Goal: Communication & Community: Participate in discussion

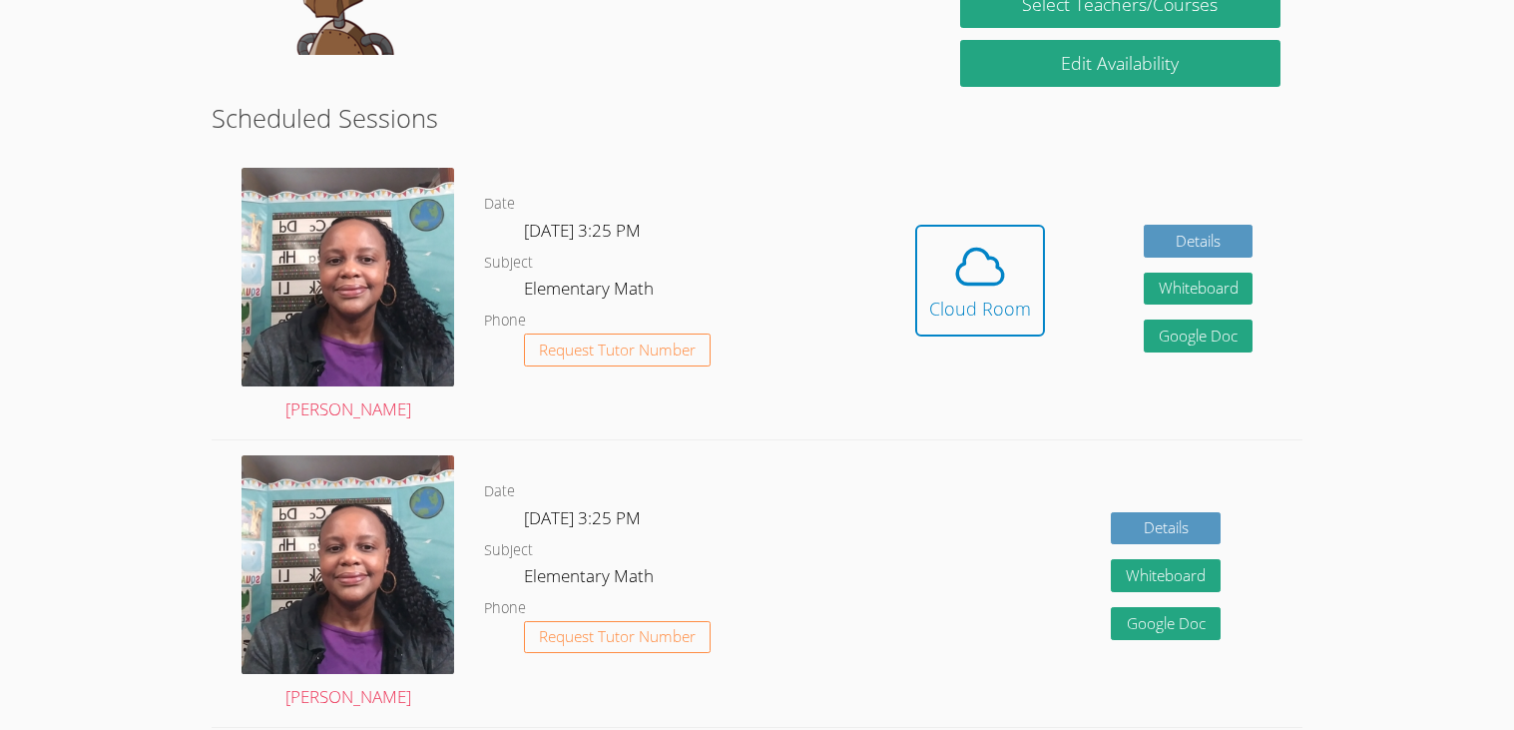
scroll to position [416, 0]
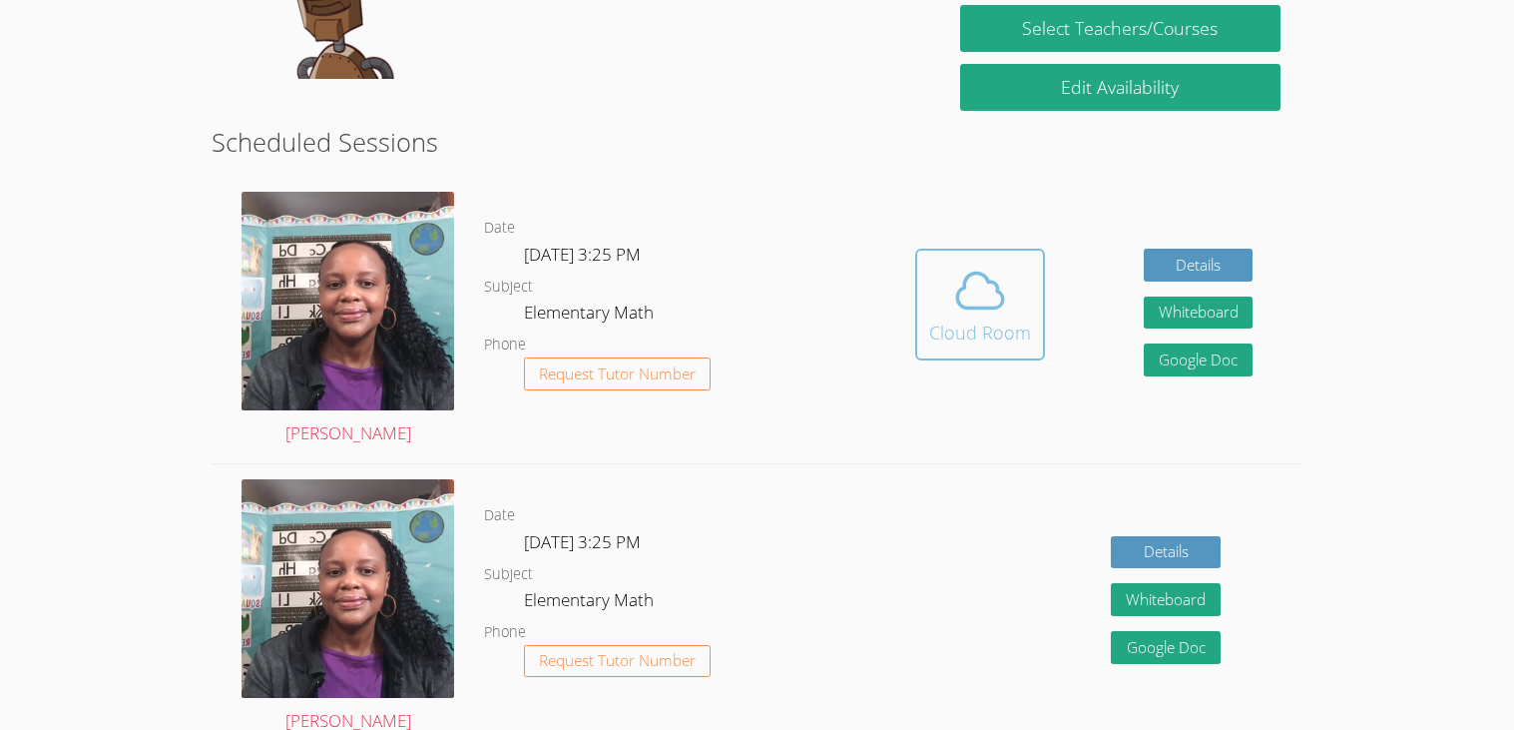
click at [992, 319] on div "Cloud Room" at bounding box center [980, 332] width 102 height 28
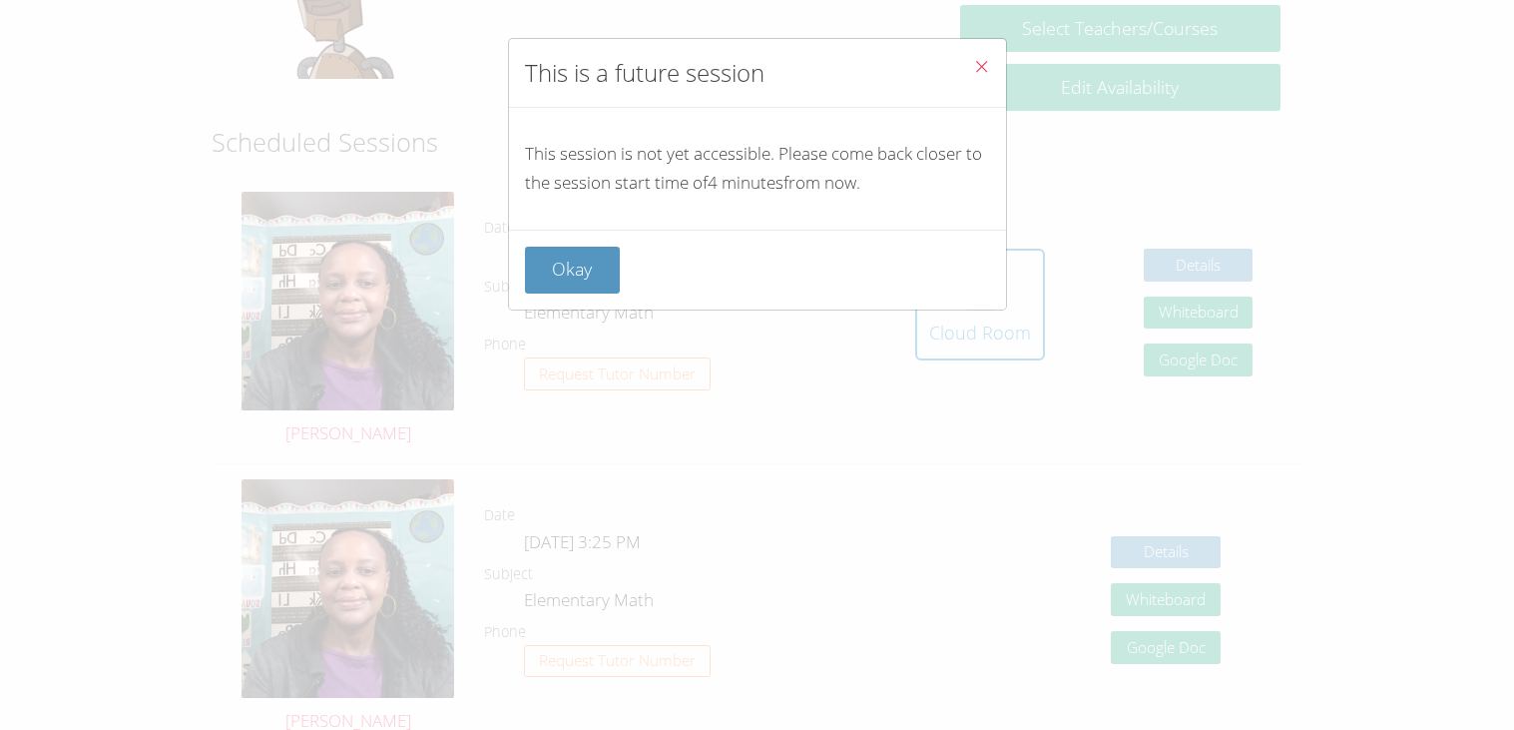
click at [985, 62] on icon "Close" at bounding box center [981, 66] width 17 height 17
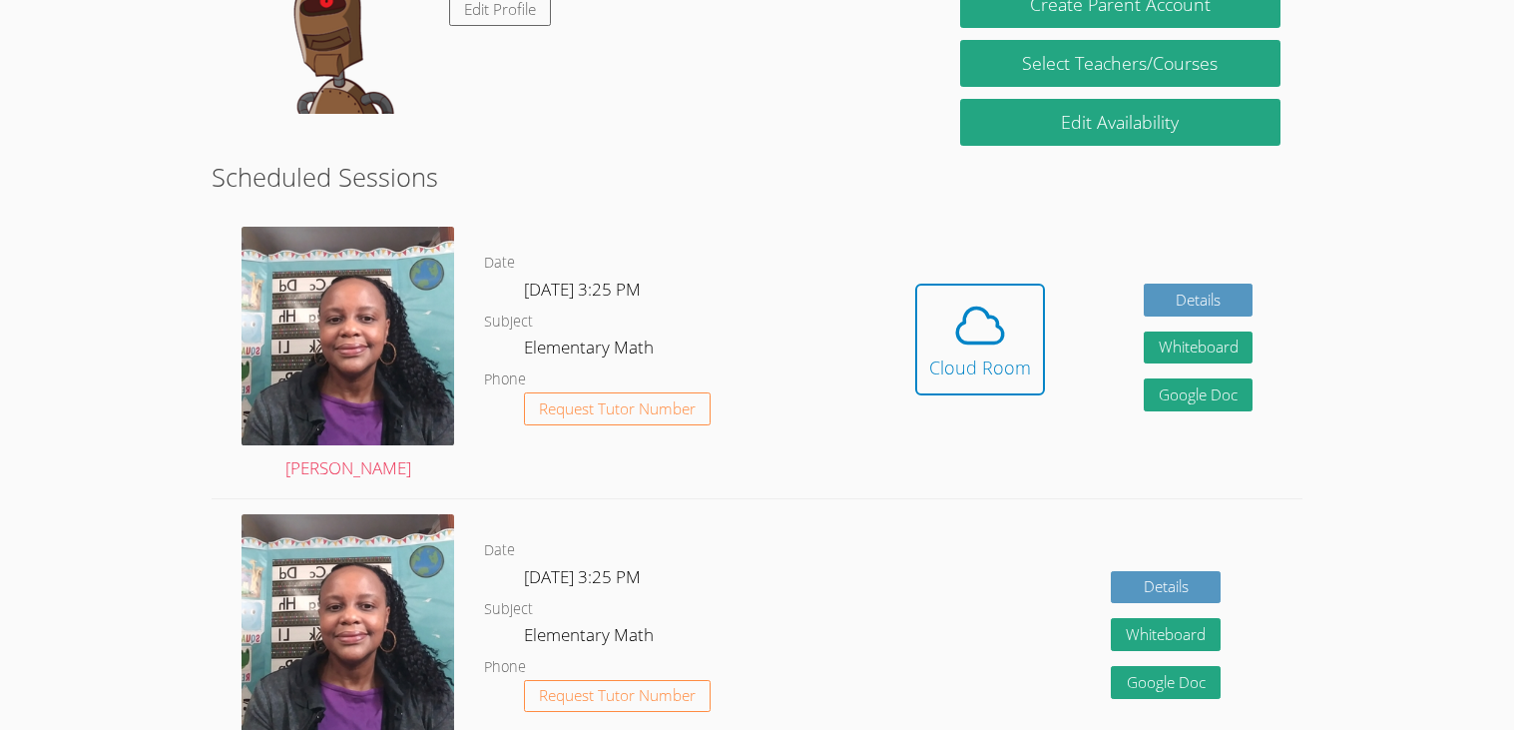
scroll to position [393, 0]
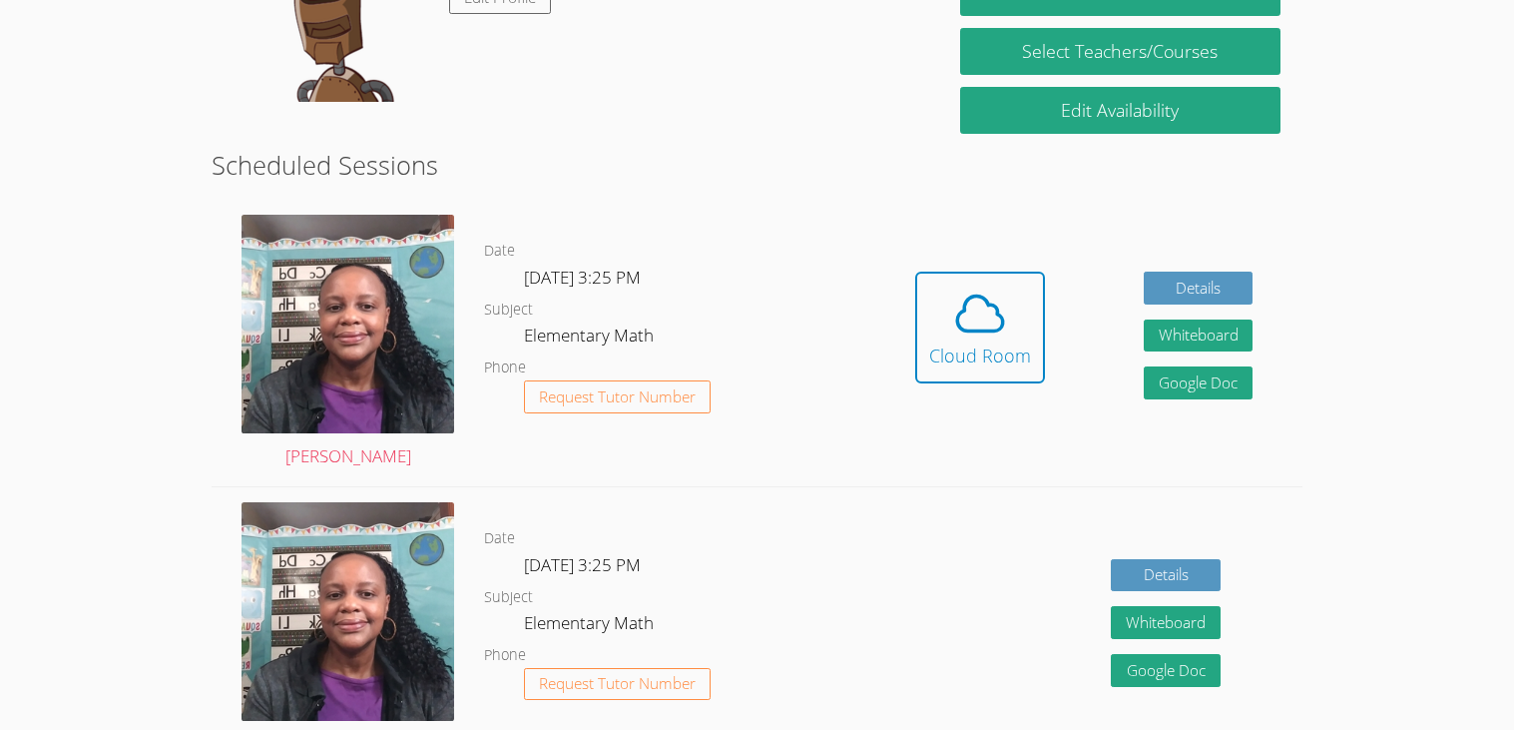
click at [654, 487] on div "Date Tue Oct 14, 3:25 PM Subject Elementary Math Phone Request Tutor Number" at bounding box center [674, 630] width 381 height 286
click at [989, 394] on link "Cloud Room" at bounding box center [980, 334] width 130 height 127
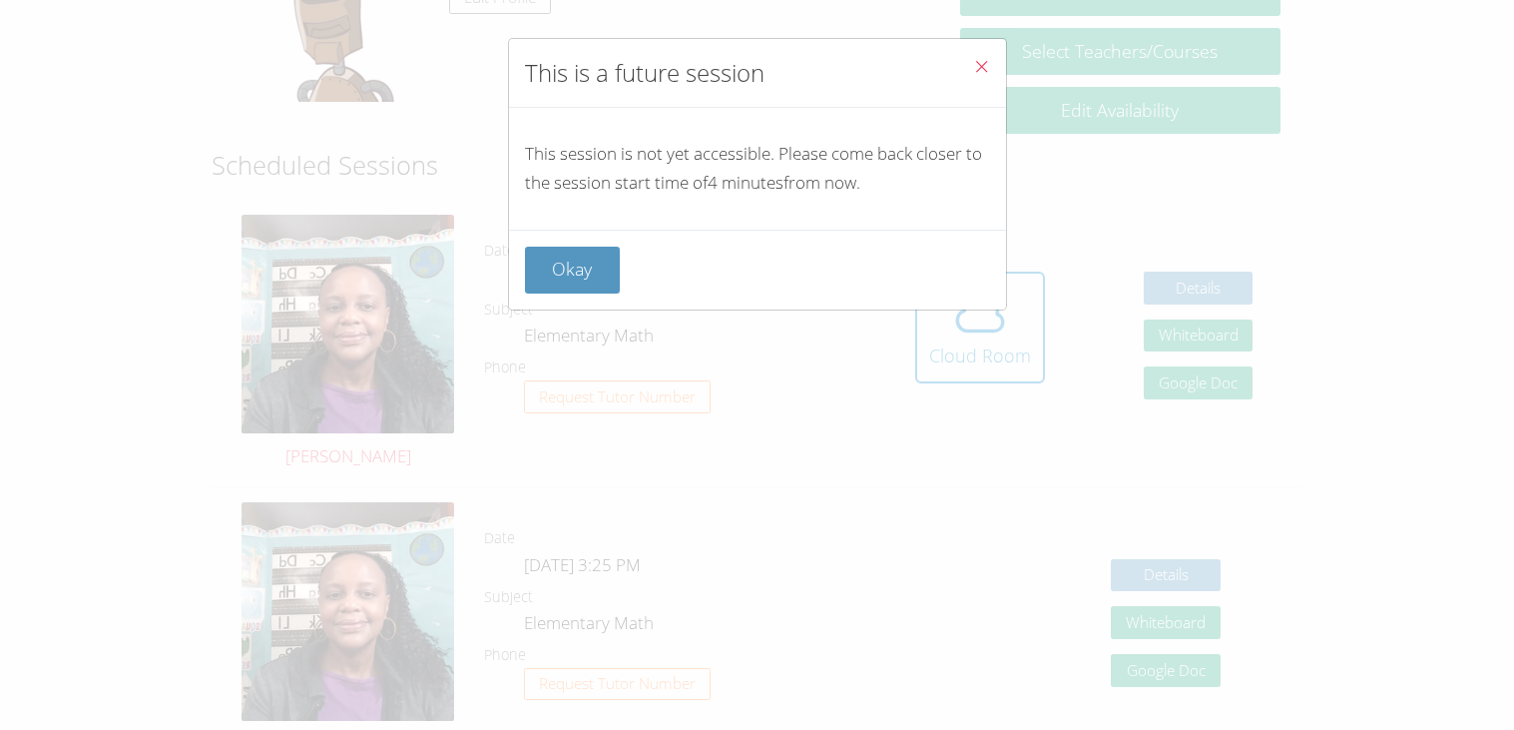
click at [989, 71] on button "Close" at bounding box center [981, 69] width 49 height 61
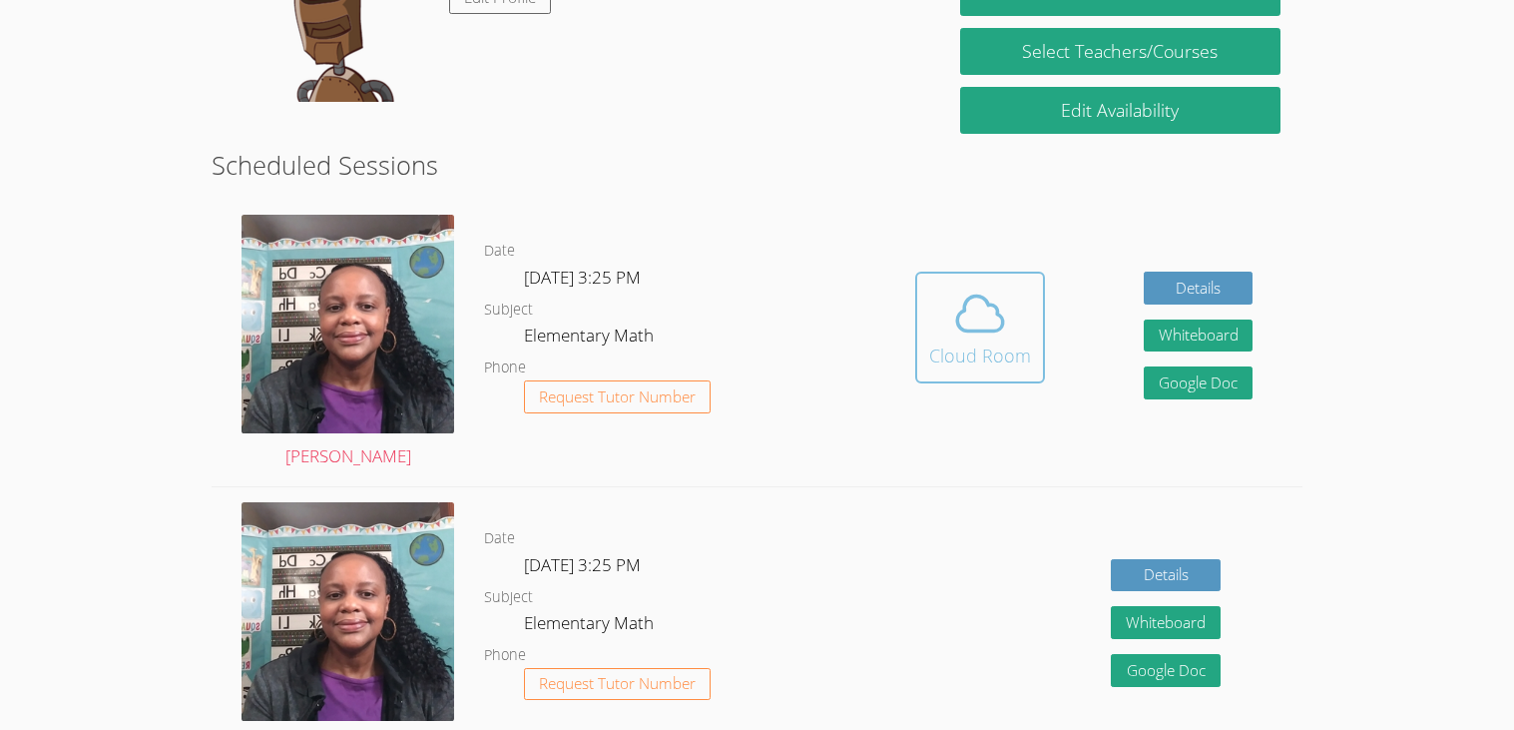
click at [962, 334] on icon at bounding box center [980, 313] width 56 height 56
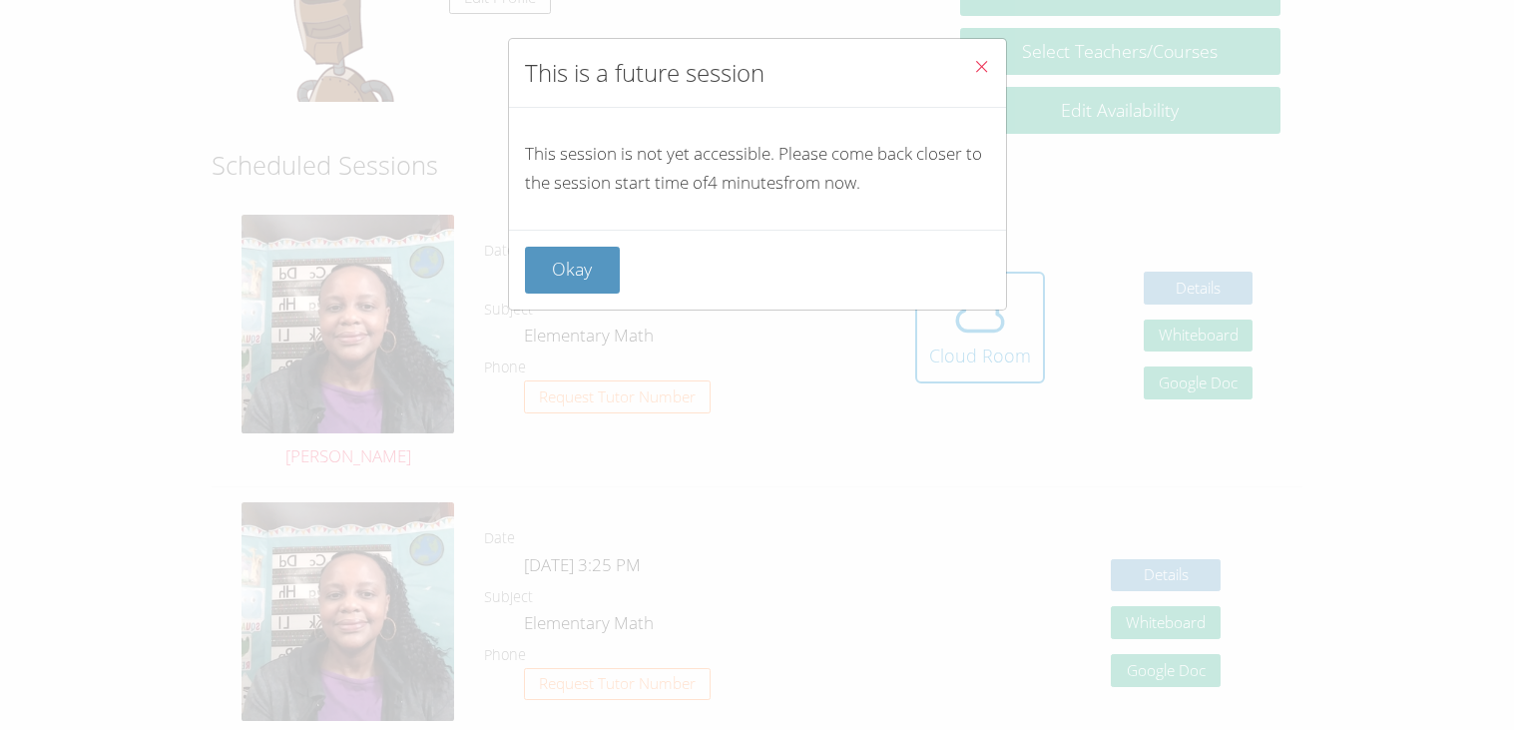
click at [981, 71] on icon "Close" at bounding box center [981, 66] width 17 height 17
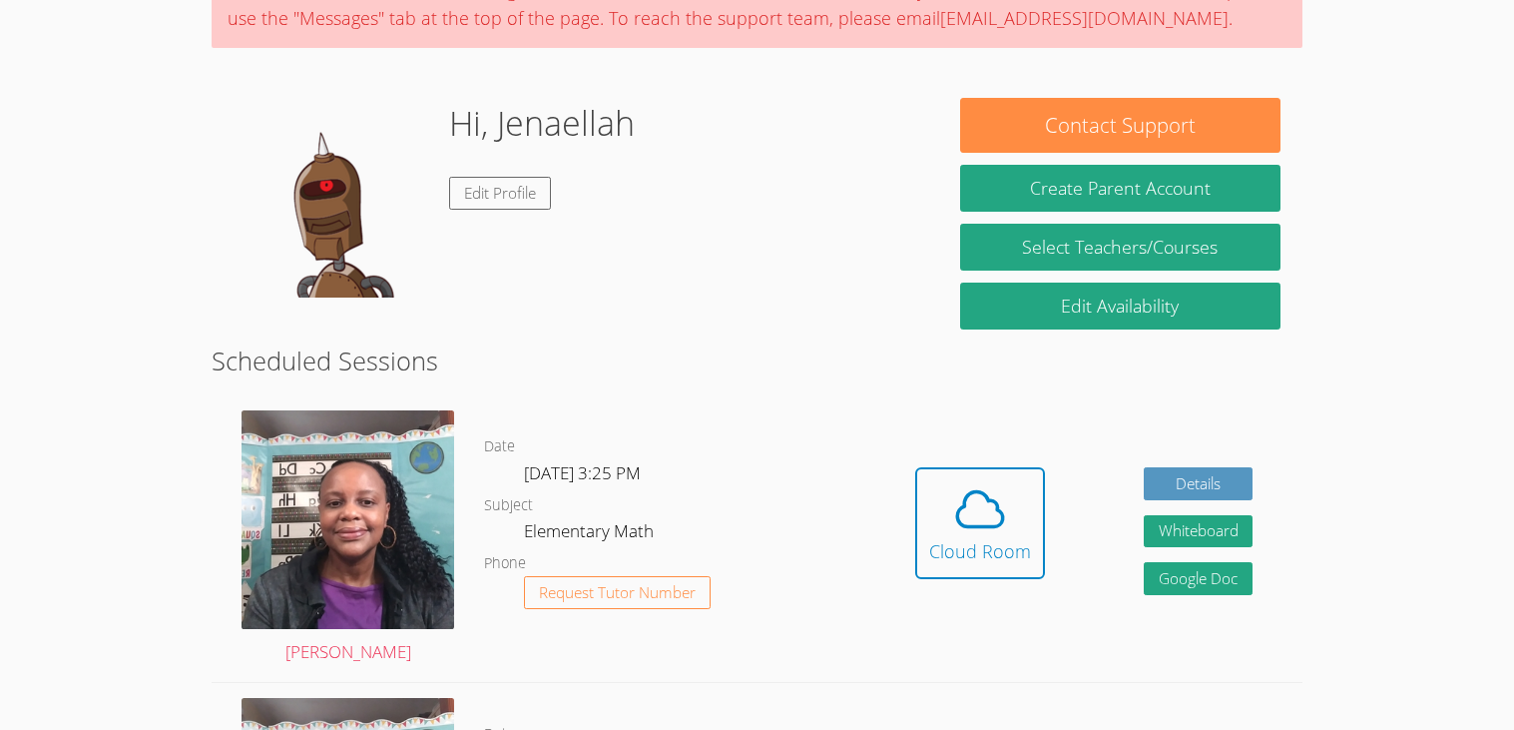
scroll to position [202, 0]
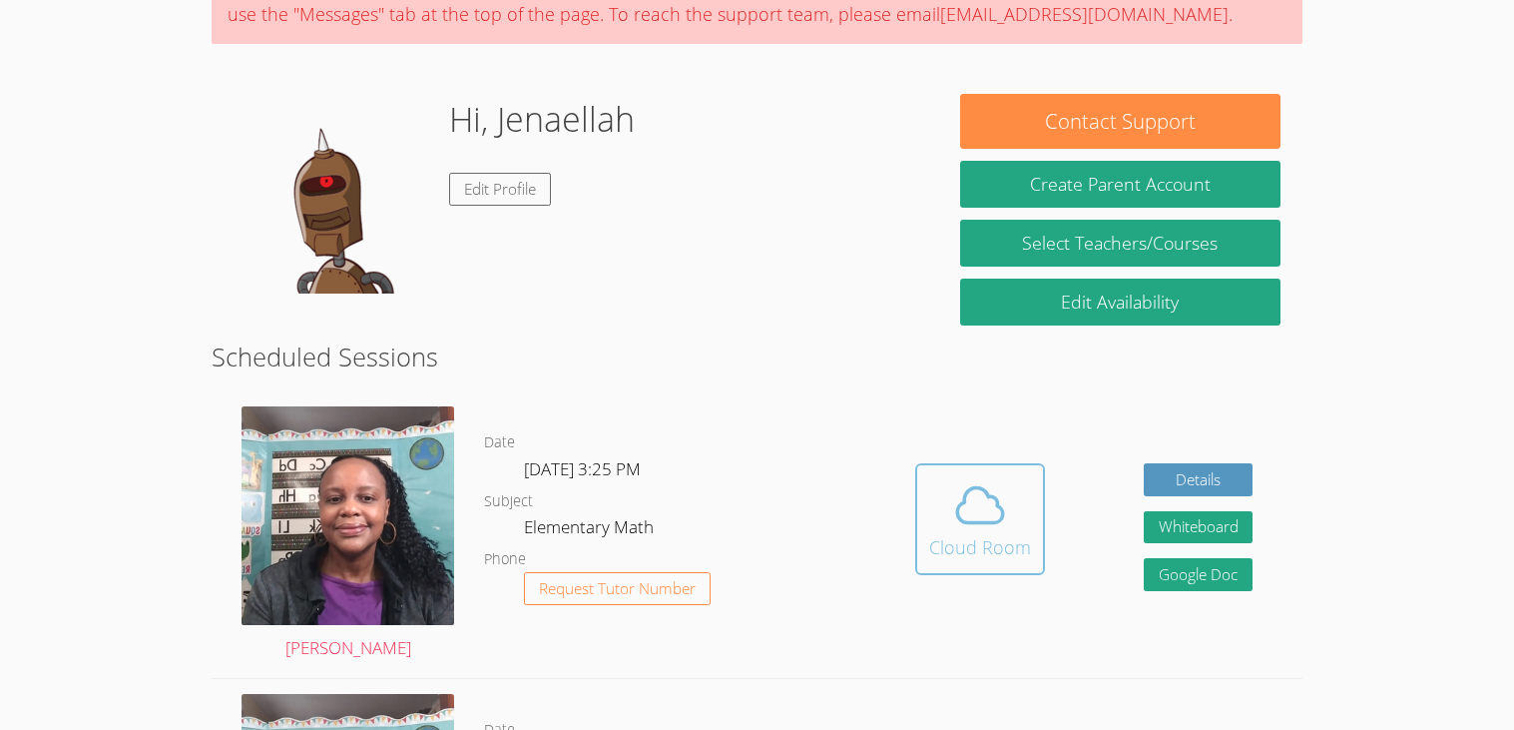
click at [920, 526] on button "Cloud Room" at bounding box center [980, 519] width 130 height 112
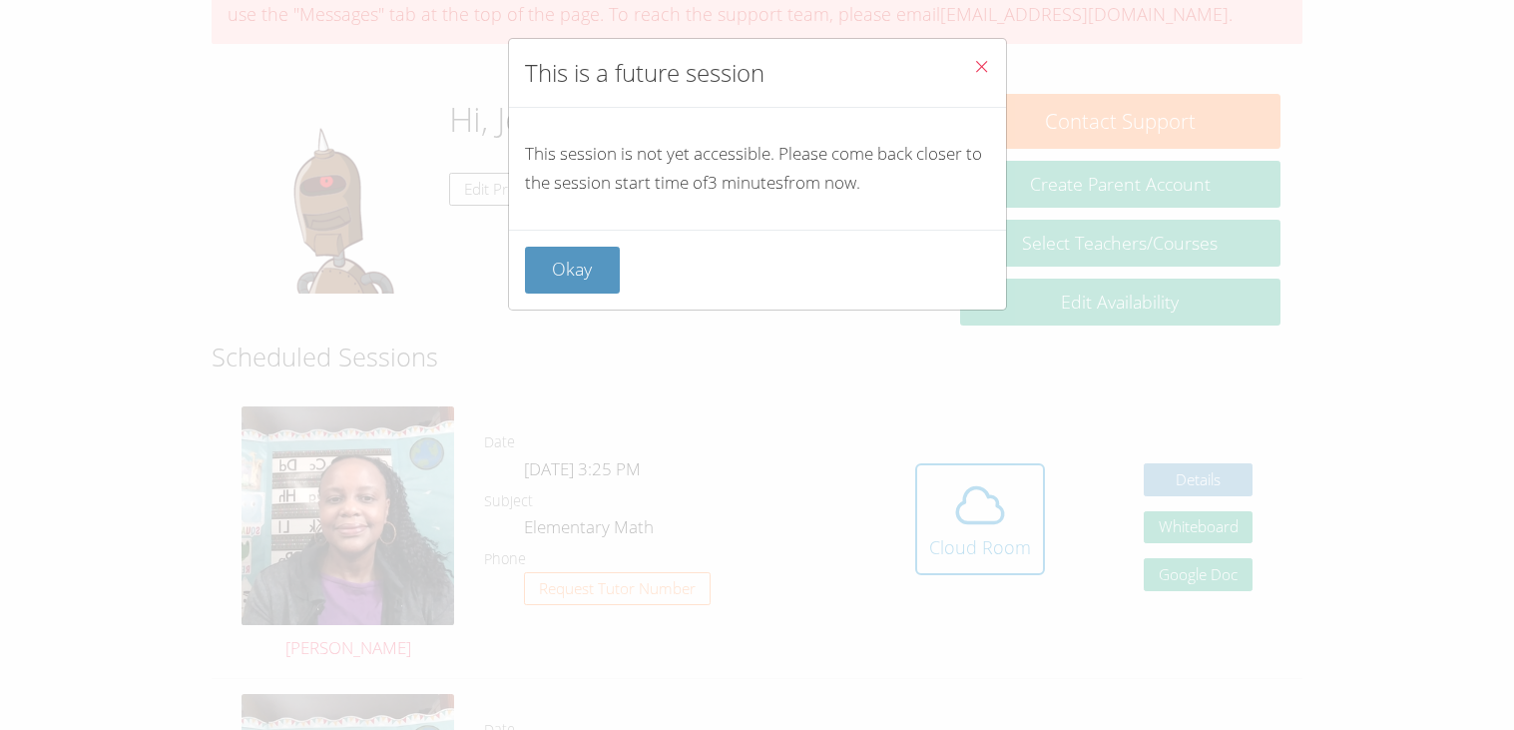
click at [980, 69] on icon "Close" at bounding box center [981, 66] width 17 height 17
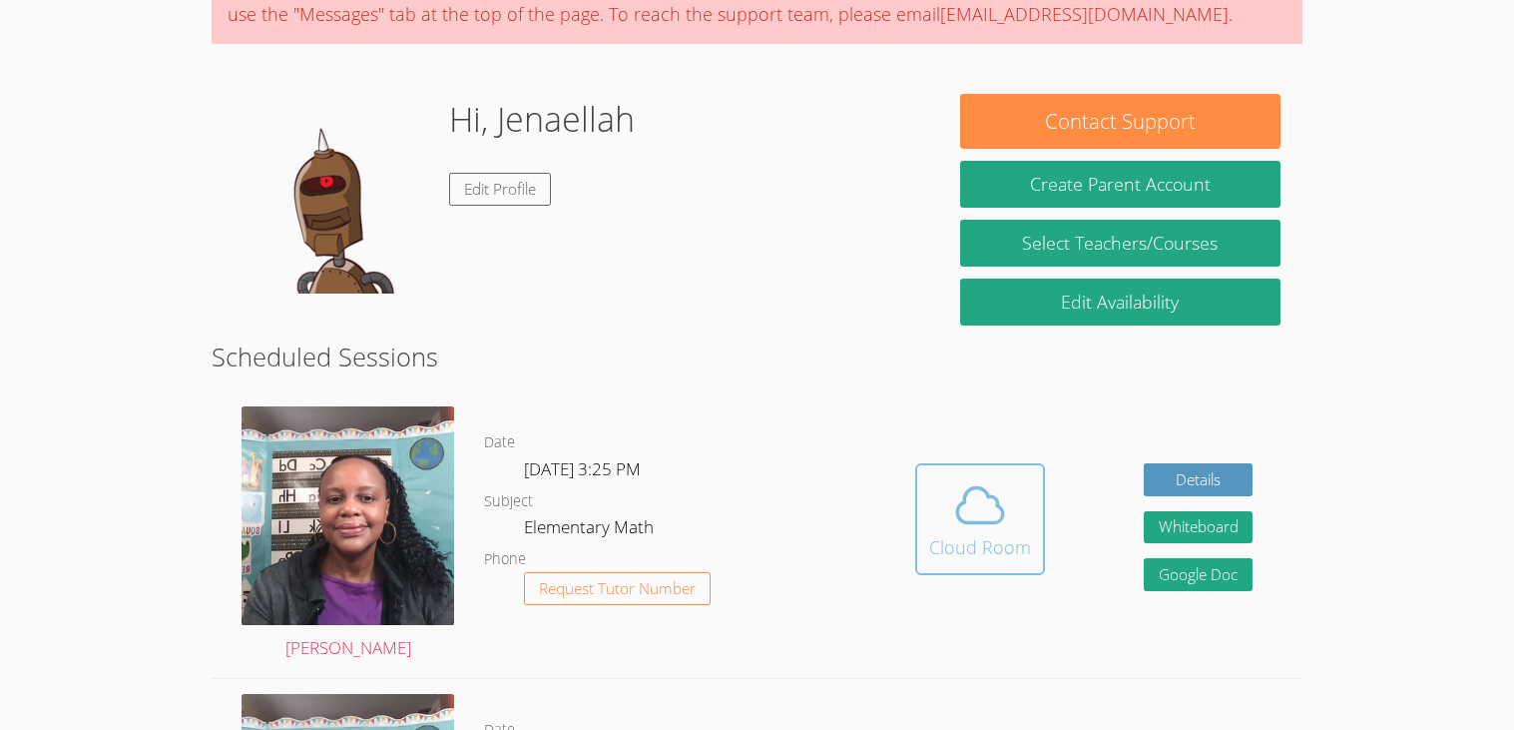
click at [970, 514] on icon at bounding box center [980, 505] width 56 height 56
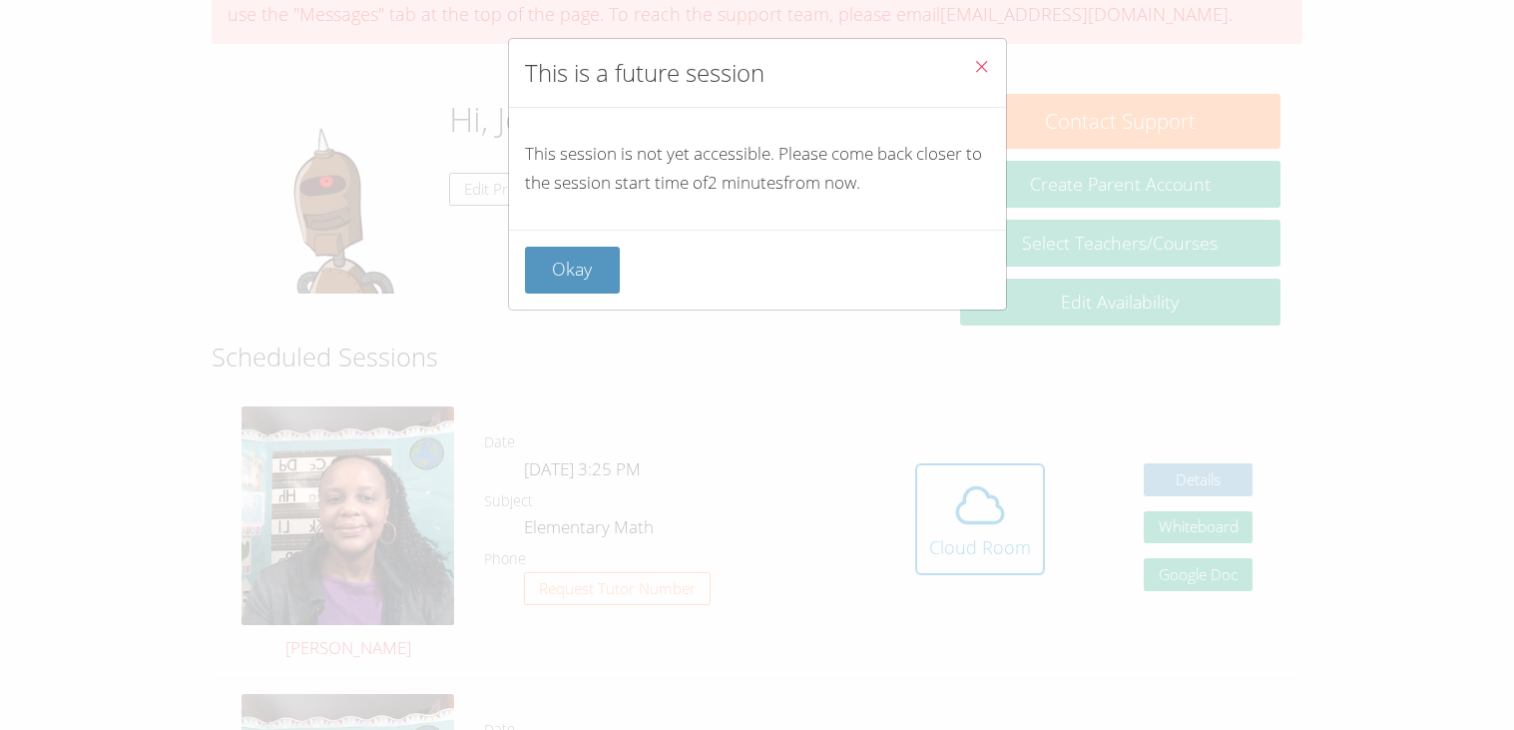
click at [986, 78] on span "Close" at bounding box center [981, 68] width 17 height 23
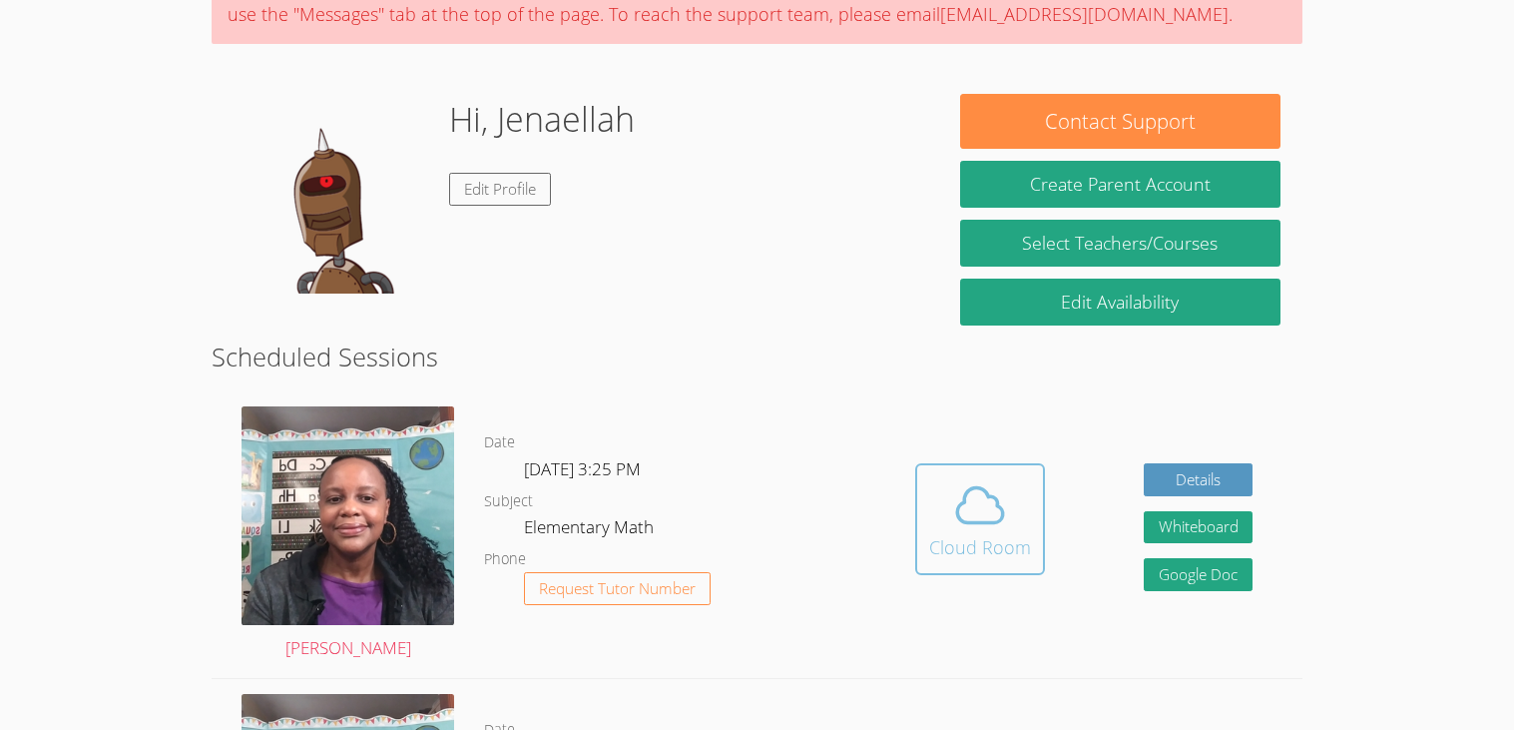
click at [927, 510] on button "Cloud Room" at bounding box center [980, 519] width 130 height 112
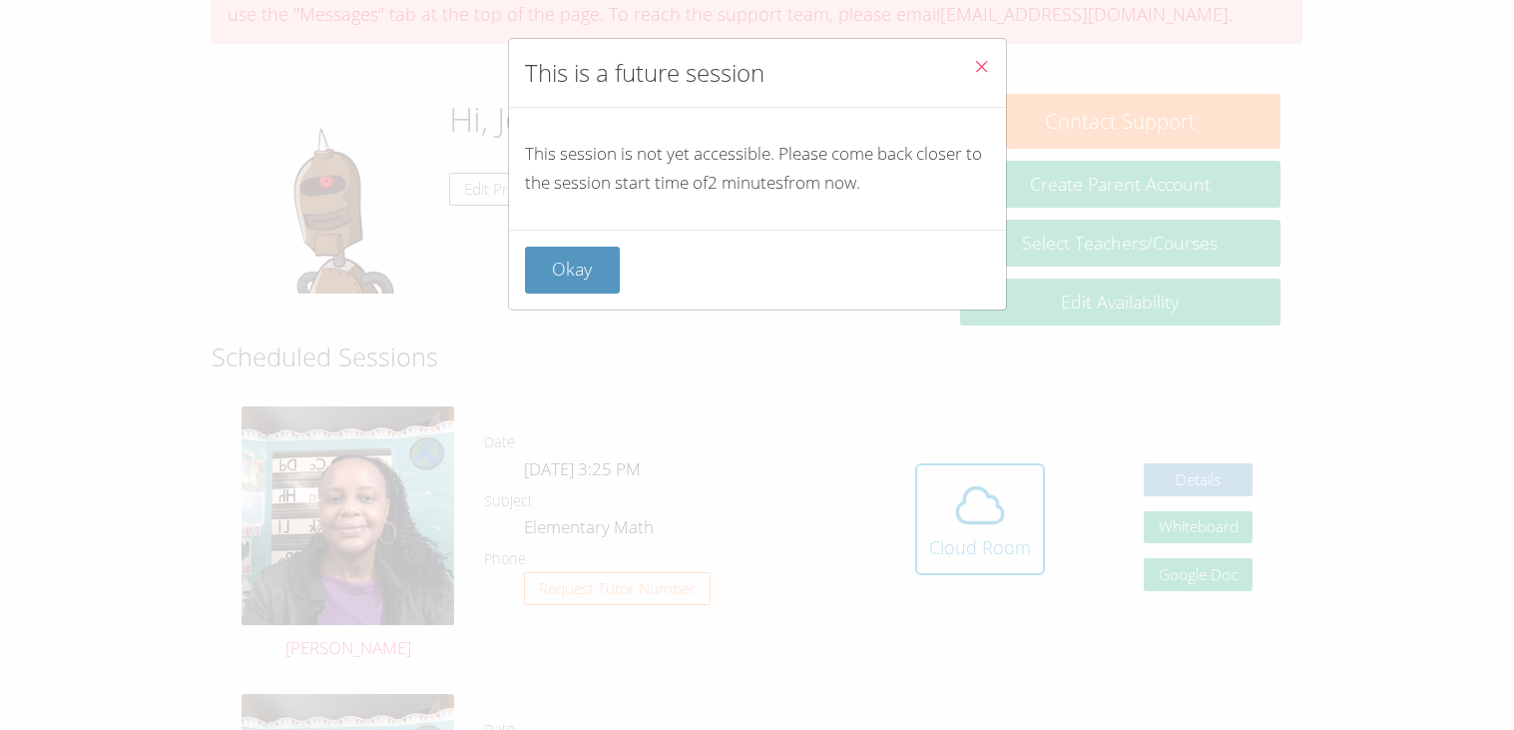
click at [982, 64] on icon "Close" at bounding box center [981, 66] width 17 height 17
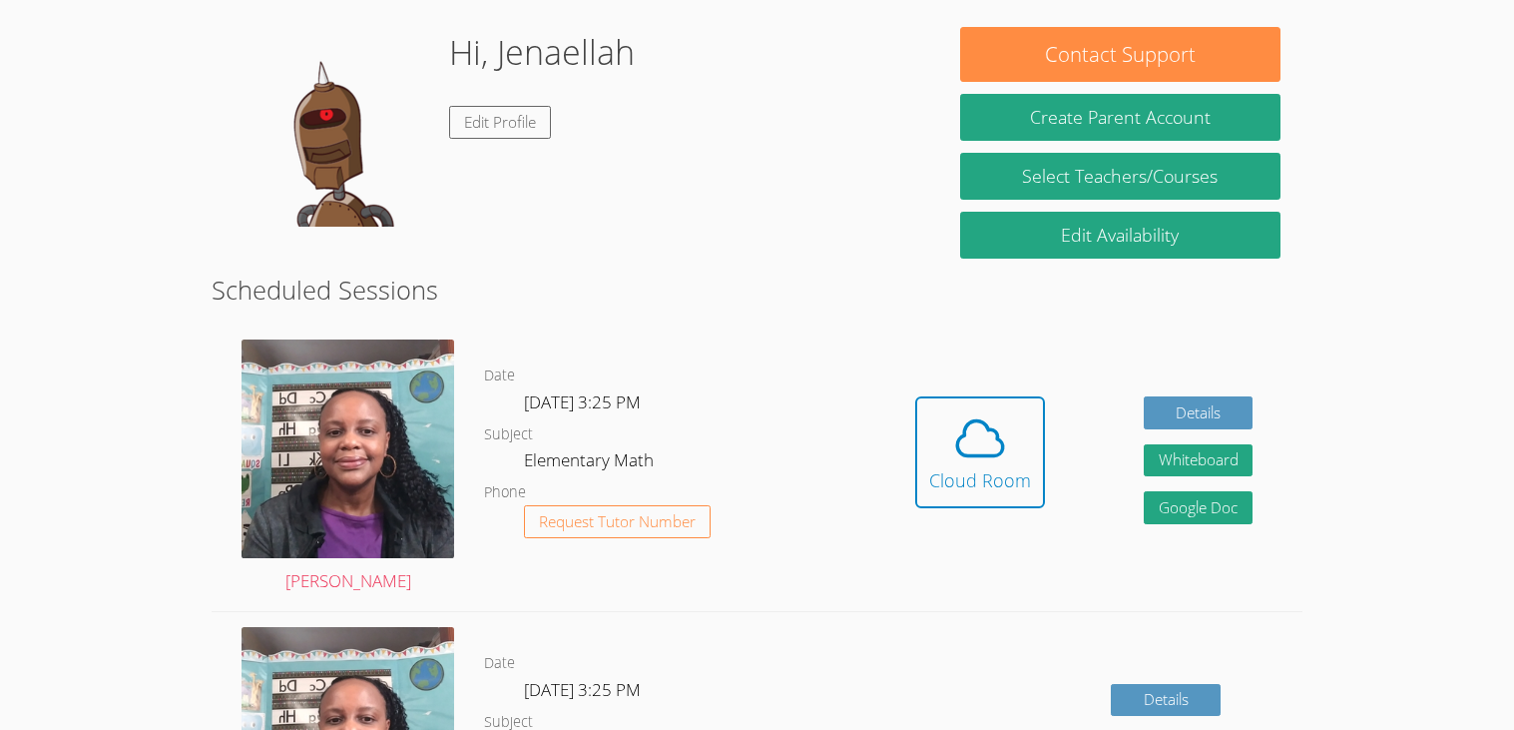
scroll to position [243, 0]
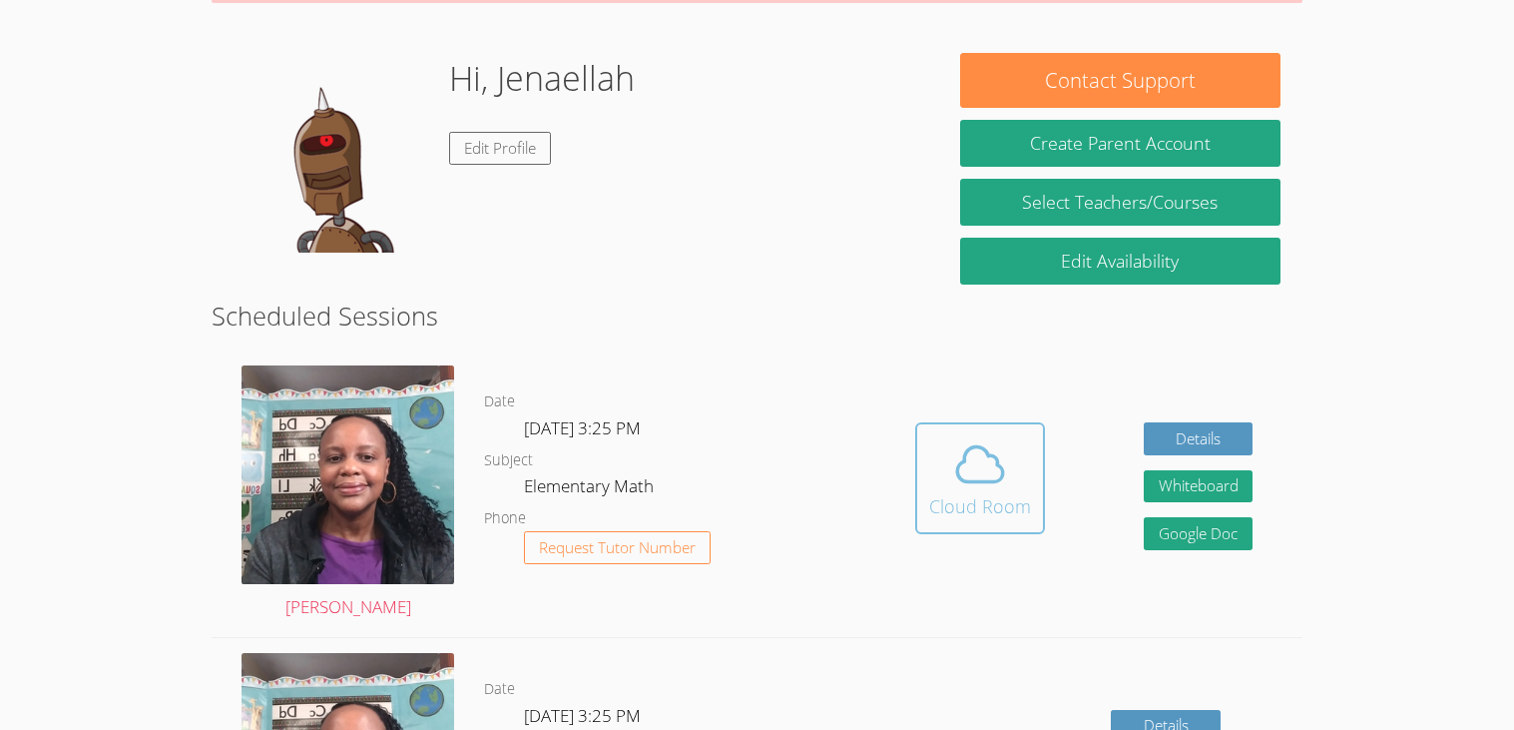
click at [1013, 468] on span at bounding box center [980, 464] width 102 height 56
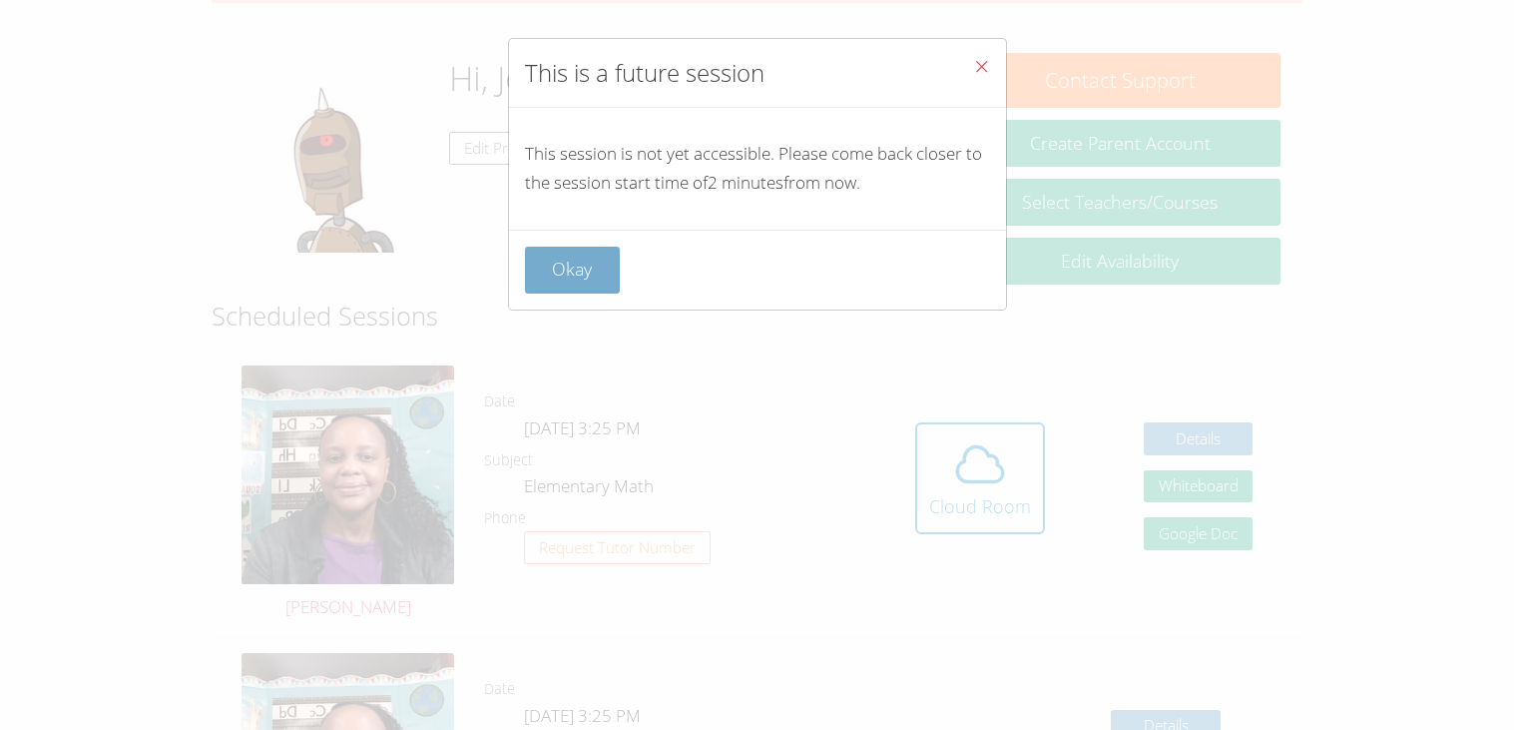
click at [591, 274] on button "Okay" at bounding box center [573, 270] width 96 height 47
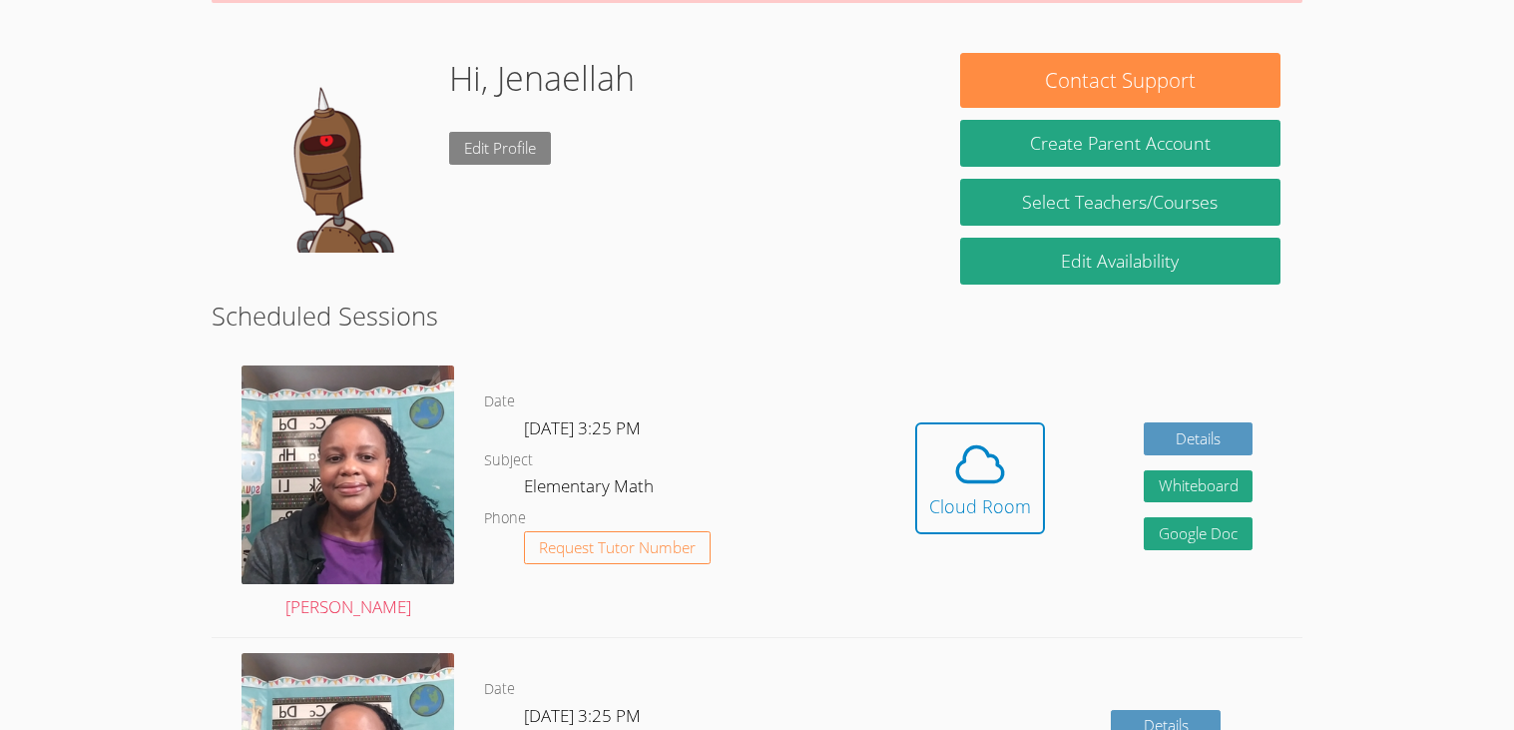
click at [505, 159] on link "Edit Profile" at bounding box center [500, 148] width 102 height 33
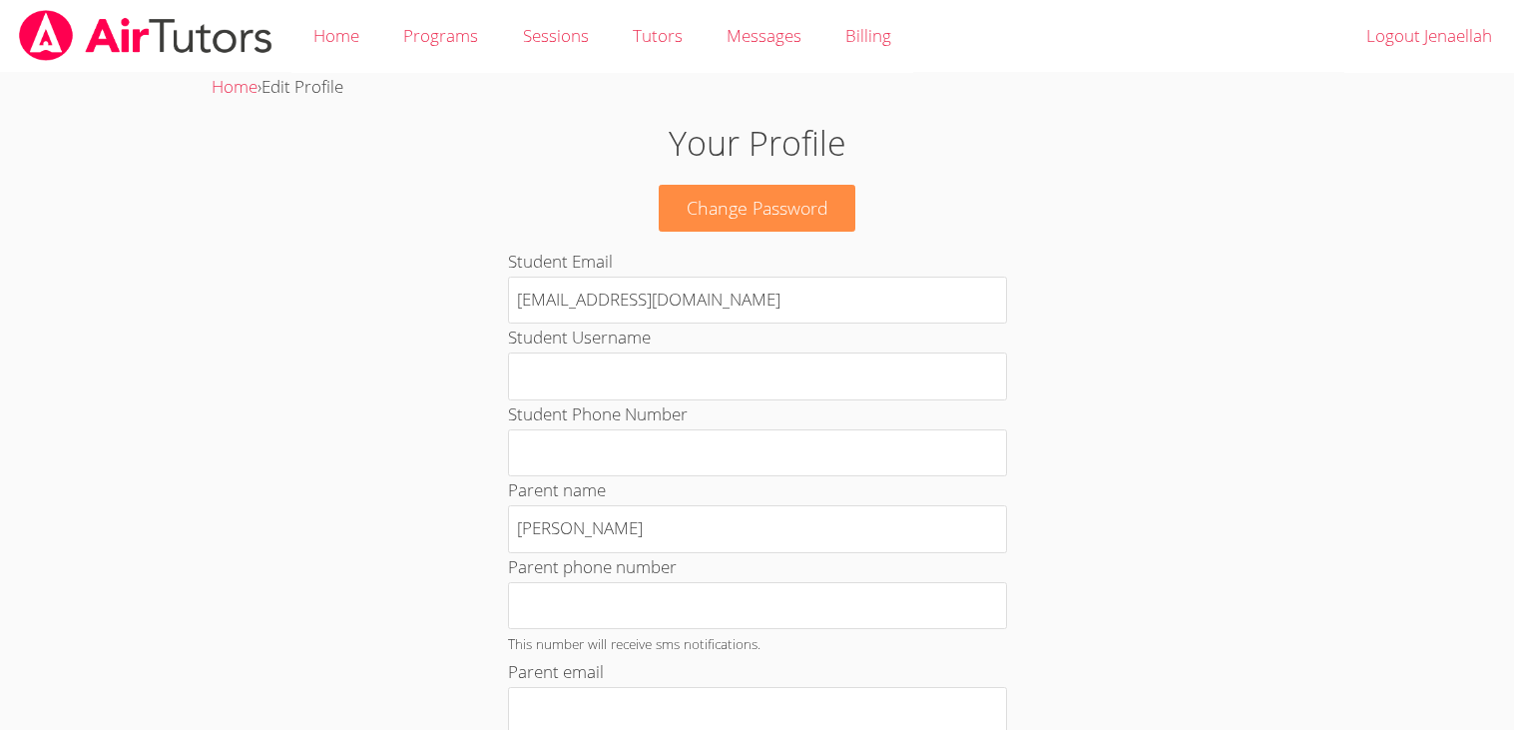
click at [190, 18] on img at bounding box center [145, 35] width 257 height 51
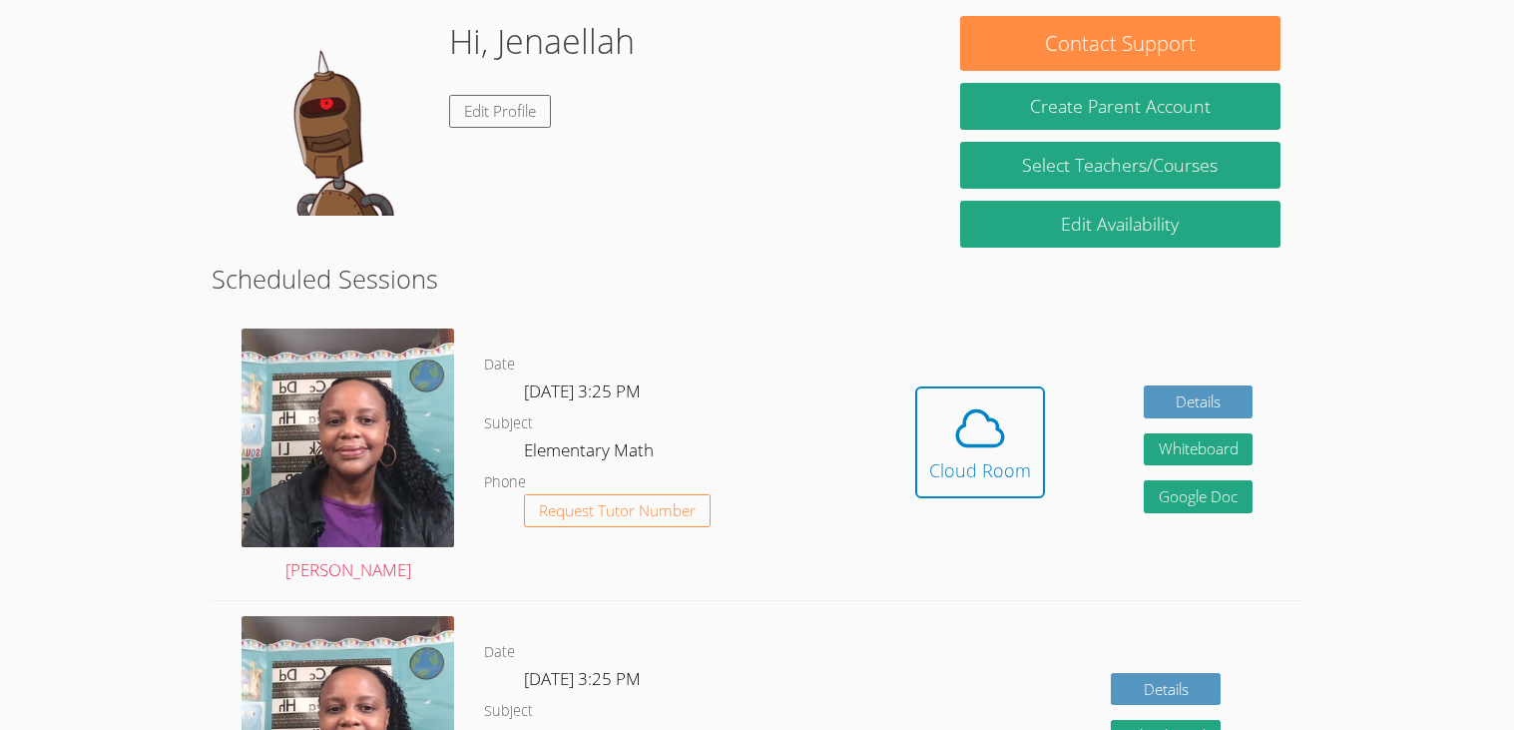
scroll to position [216, 0]
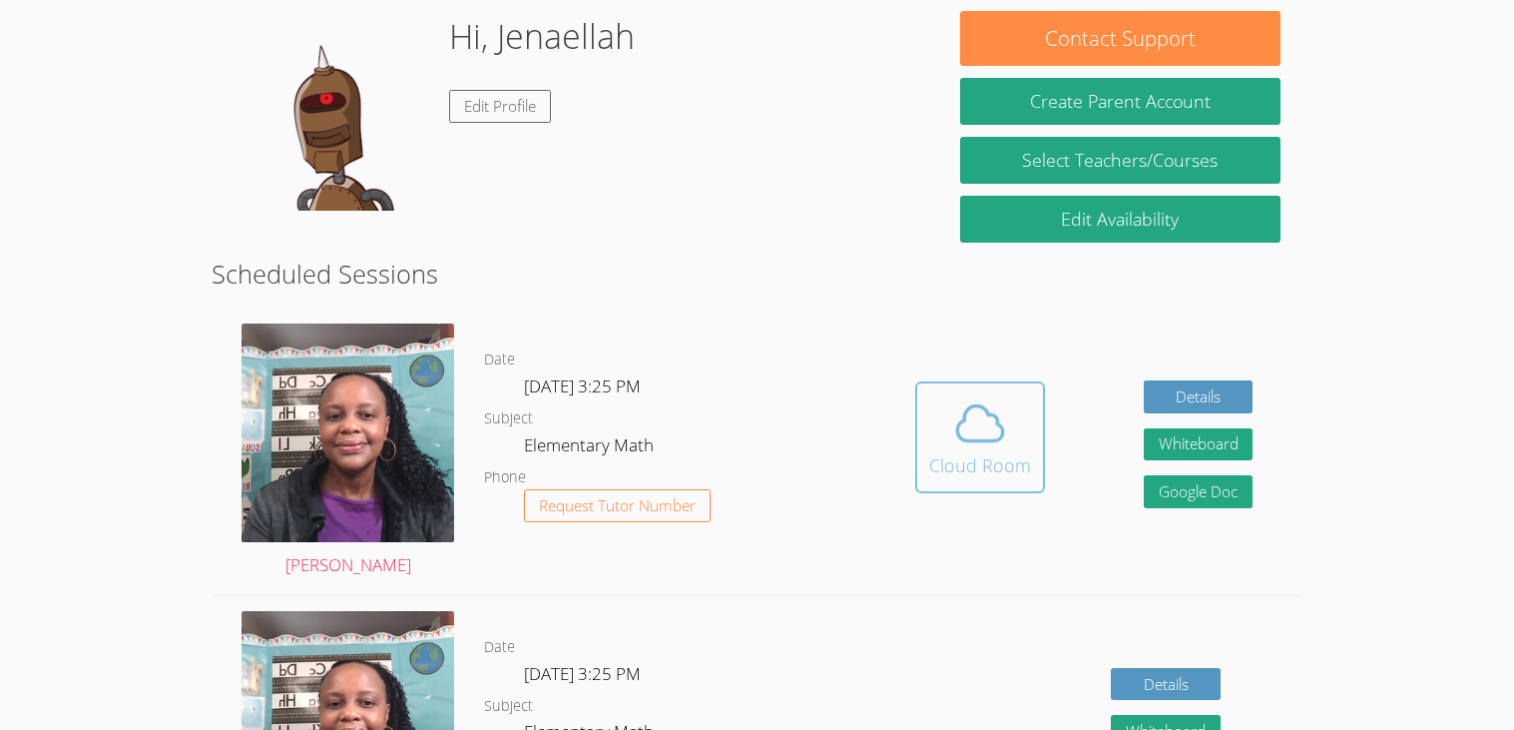
click at [952, 440] on icon at bounding box center [980, 423] width 56 height 56
click at [988, 443] on icon at bounding box center [980, 423] width 56 height 56
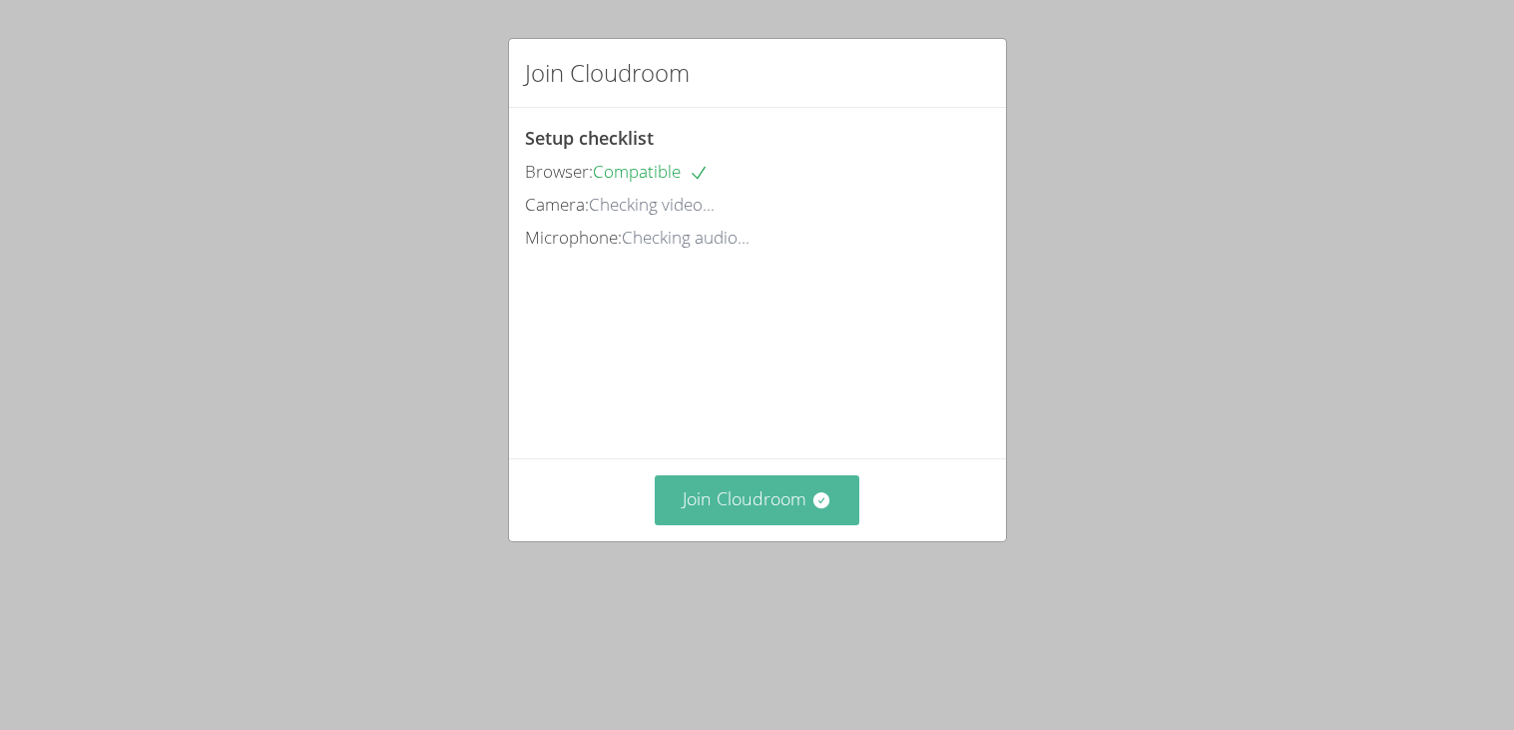
click at [785, 524] on button "Join Cloudroom" at bounding box center [757, 499] width 205 height 49
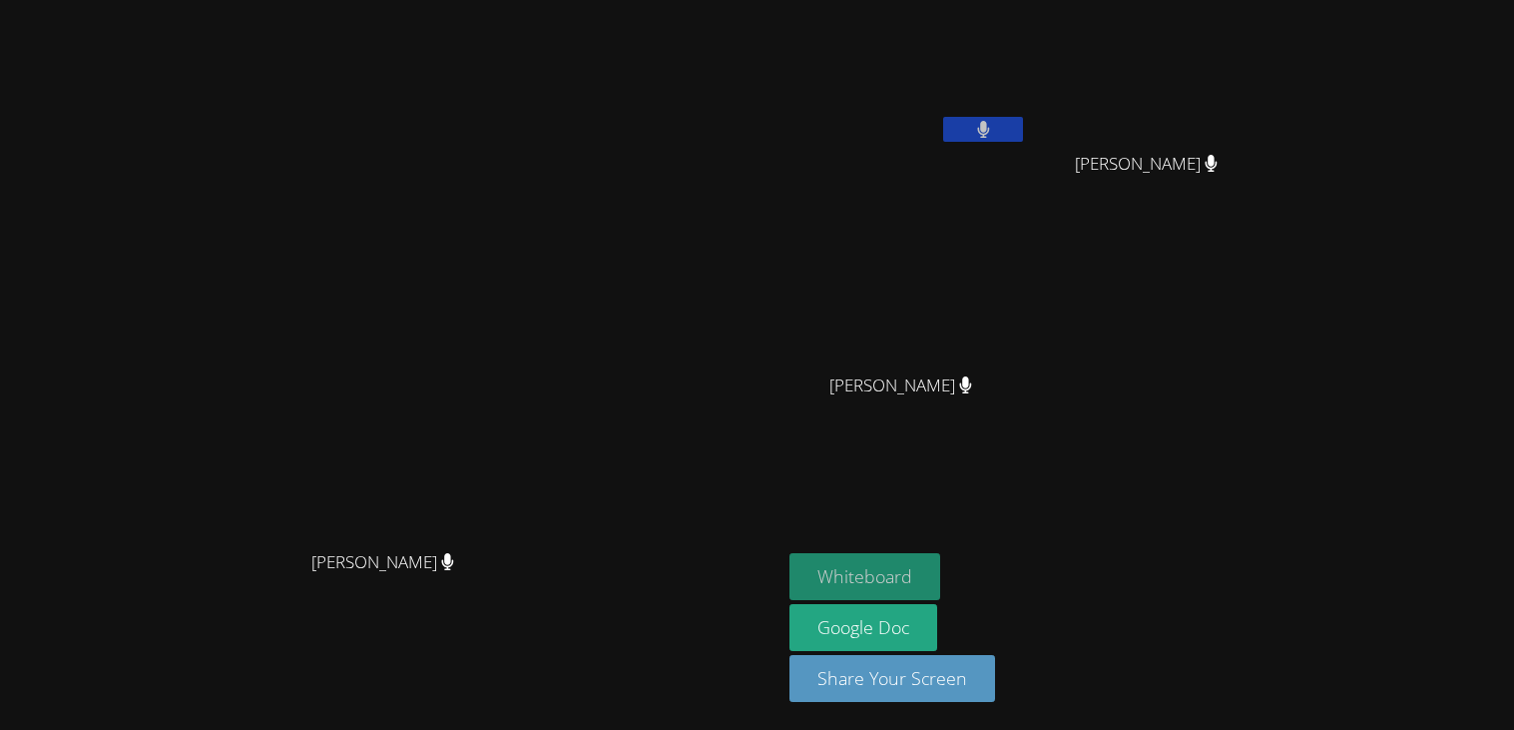
click at [940, 578] on button "Whiteboard" at bounding box center [864, 576] width 151 height 47
click at [989, 130] on icon at bounding box center [983, 129] width 12 height 17
click at [994, 133] on icon at bounding box center [983, 129] width 21 height 17
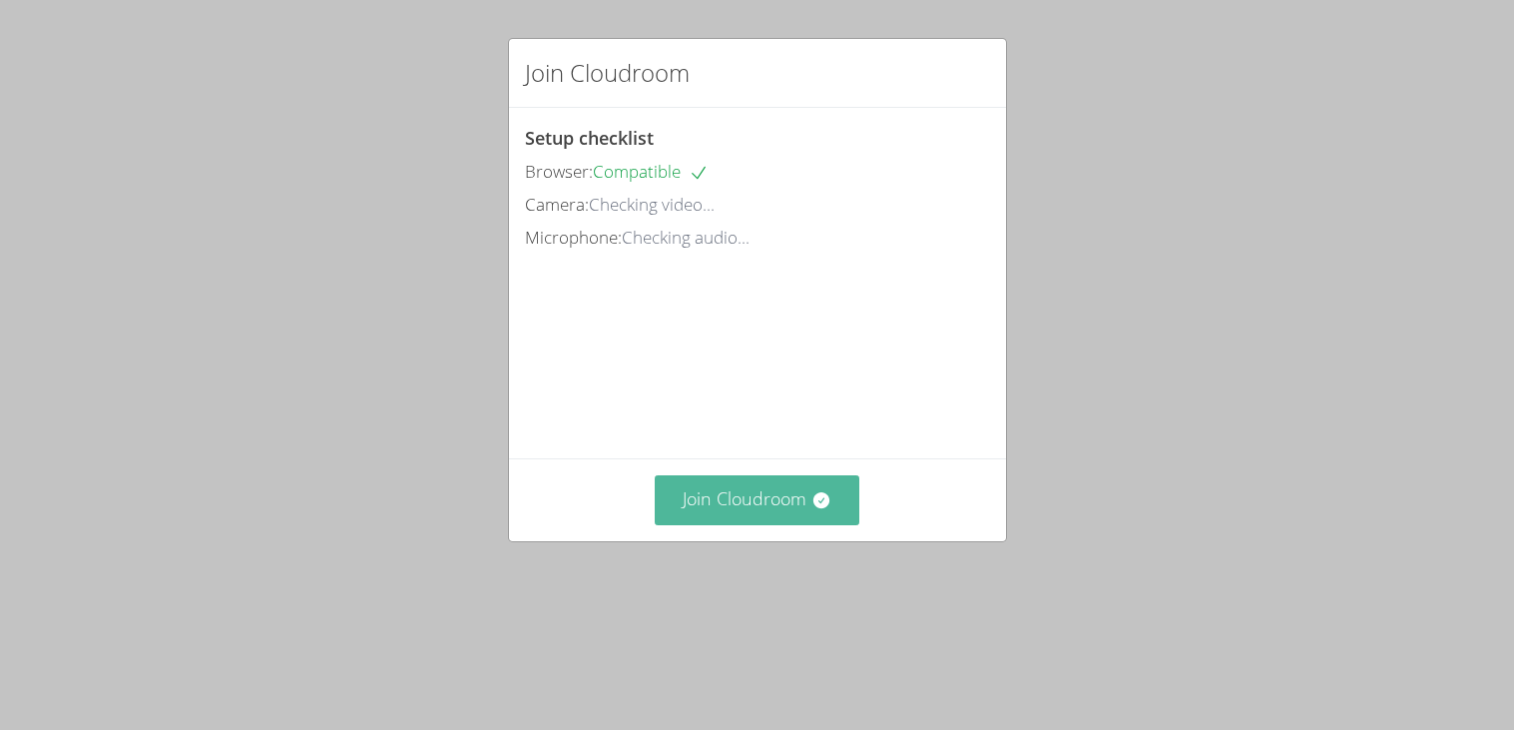
click at [724, 506] on button "Join Cloudroom" at bounding box center [757, 499] width 205 height 49
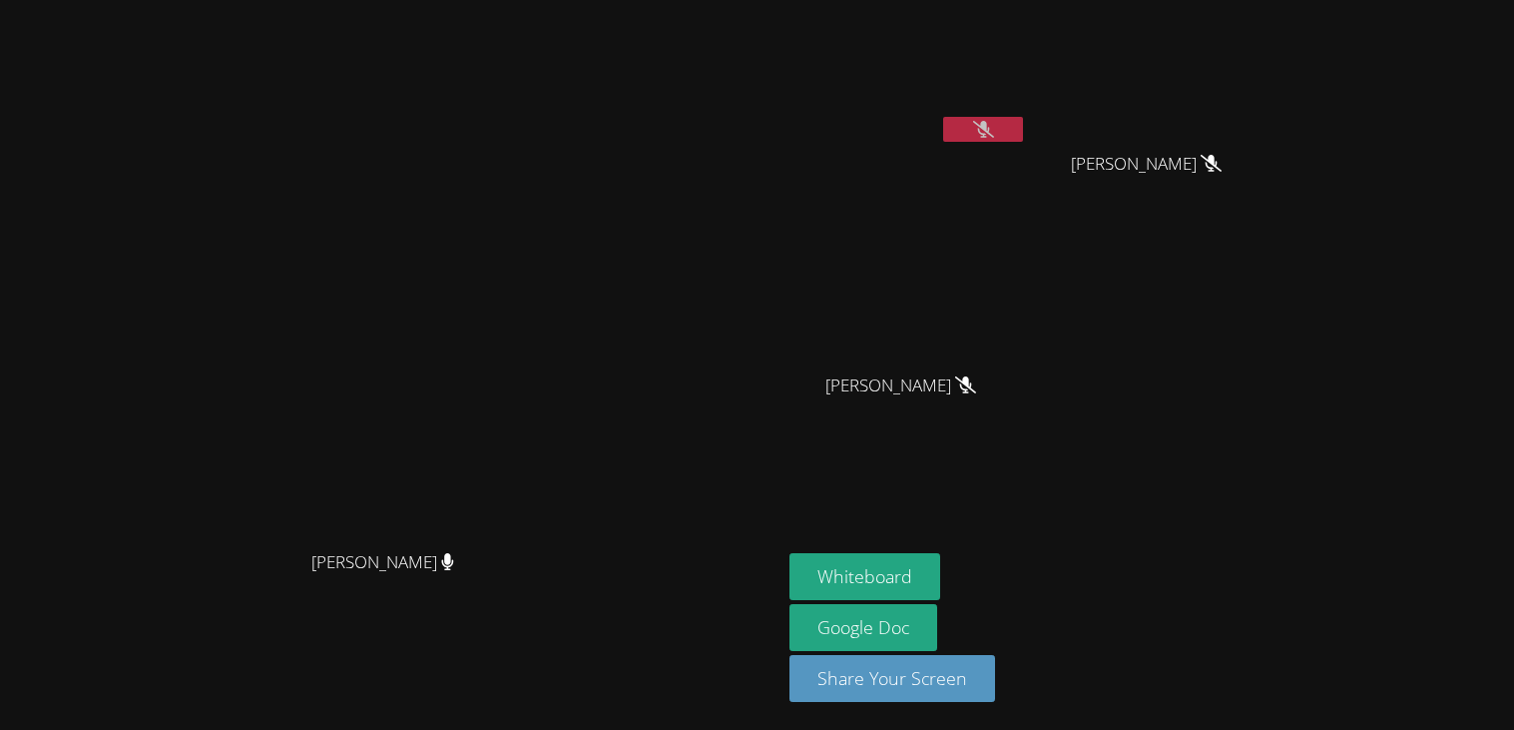
click at [1023, 129] on button at bounding box center [983, 129] width 80 height 25
